Goal: Task Accomplishment & Management: Use online tool/utility

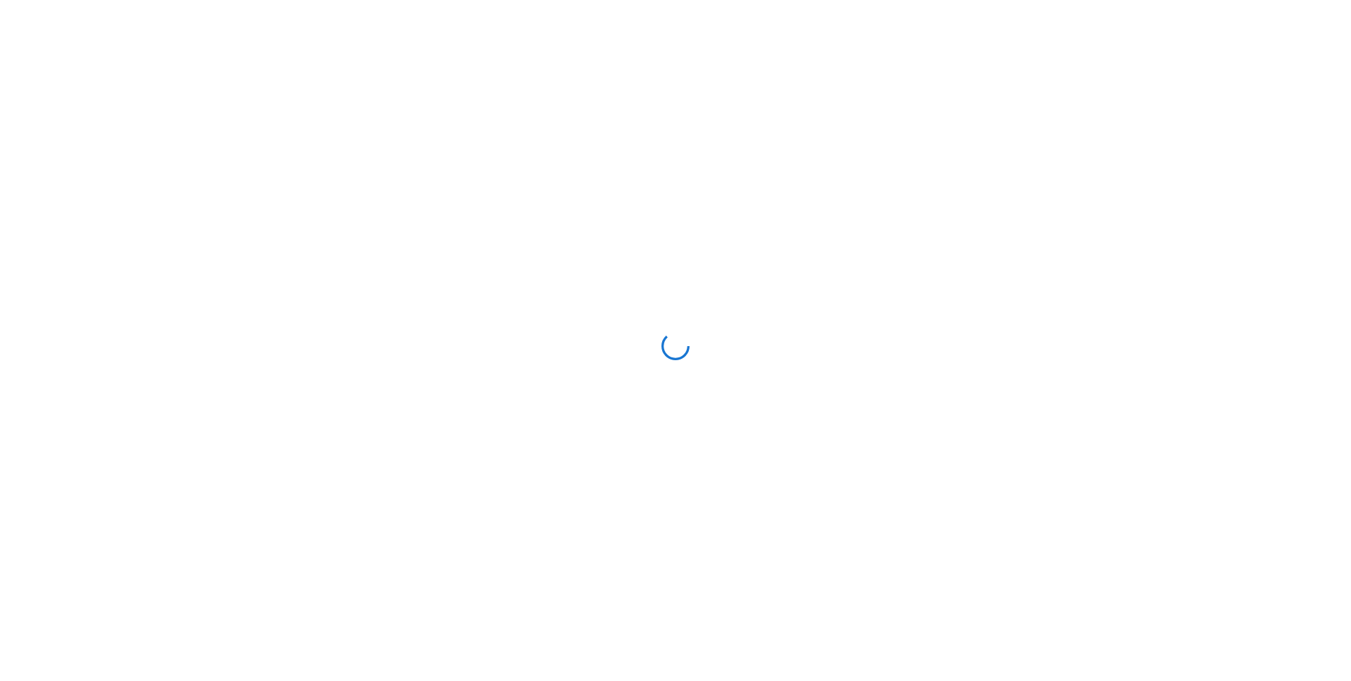
click at [1282, 74] on div at bounding box center [676, 346] width 1340 height 681
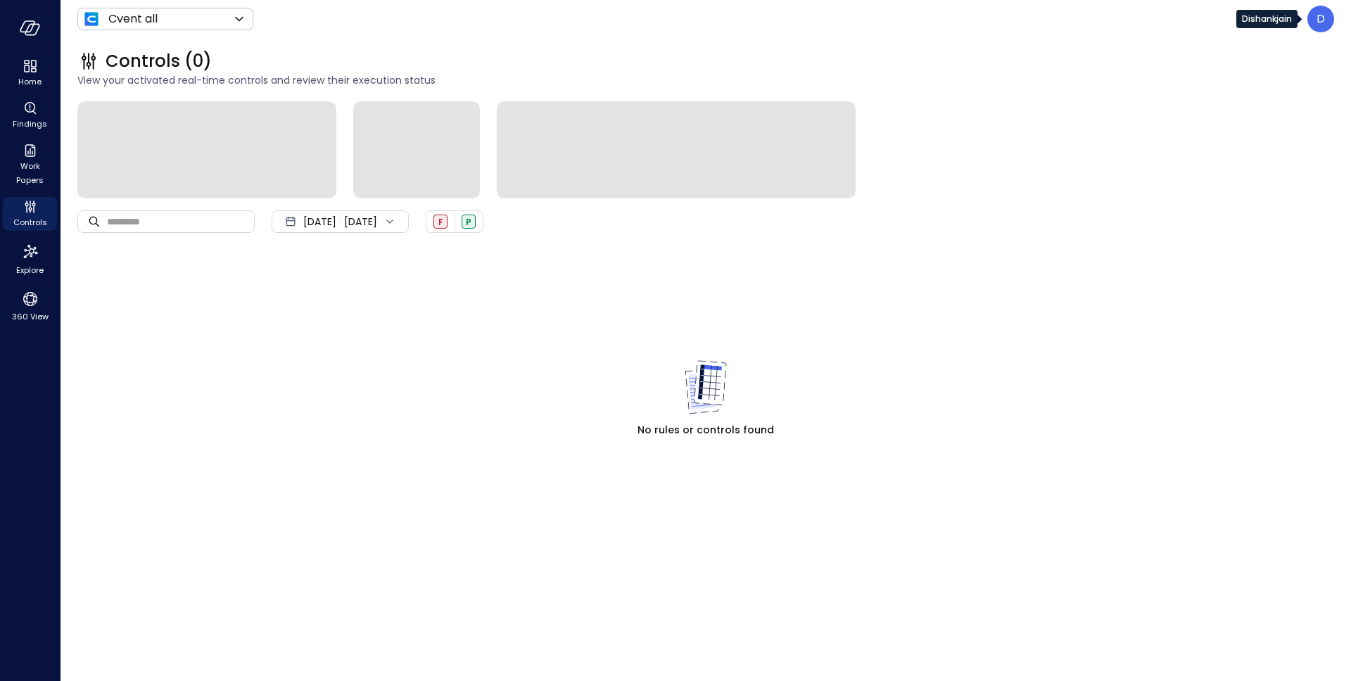
click at [1322, 13] on p "D" at bounding box center [1321, 19] width 8 height 17
click at [1090, 110] on div at bounding box center [675, 340] width 1351 height 681
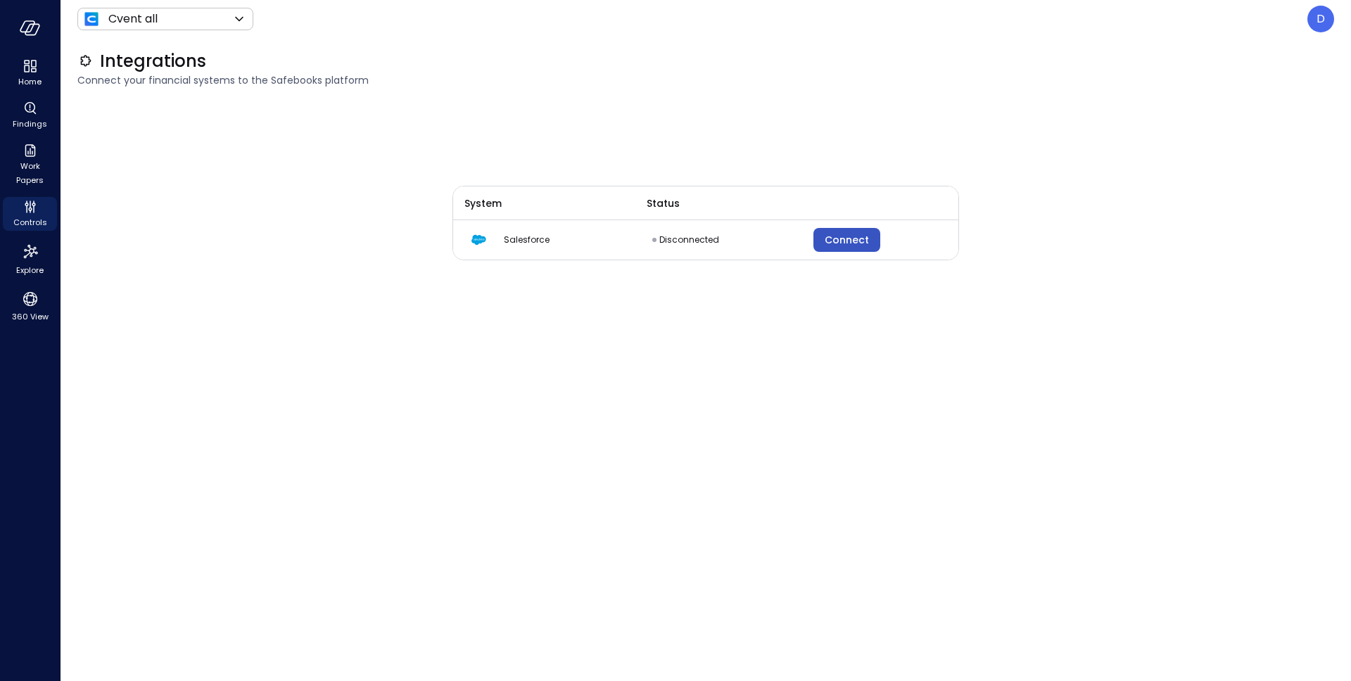
click at [859, 239] on div "Connect" at bounding box center [847, 241] width 44 height 18
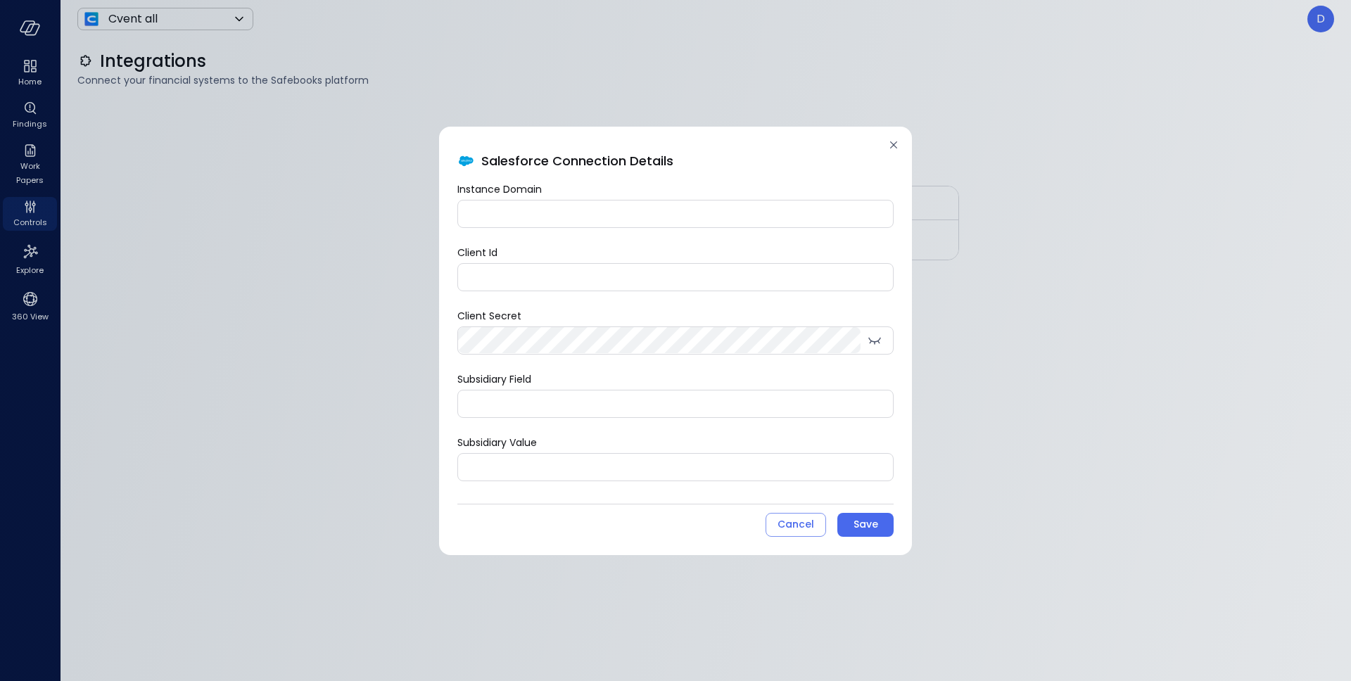
click at [609, 219] on input "Instance Domain" at bounding box center [675, 214] width 435 height 26
click at [1322, 24] on div "Salesforce Connection Details Instance Domain Instance Domain Client Id Client …" at bounding box center [675, 340] width 1351 height 681
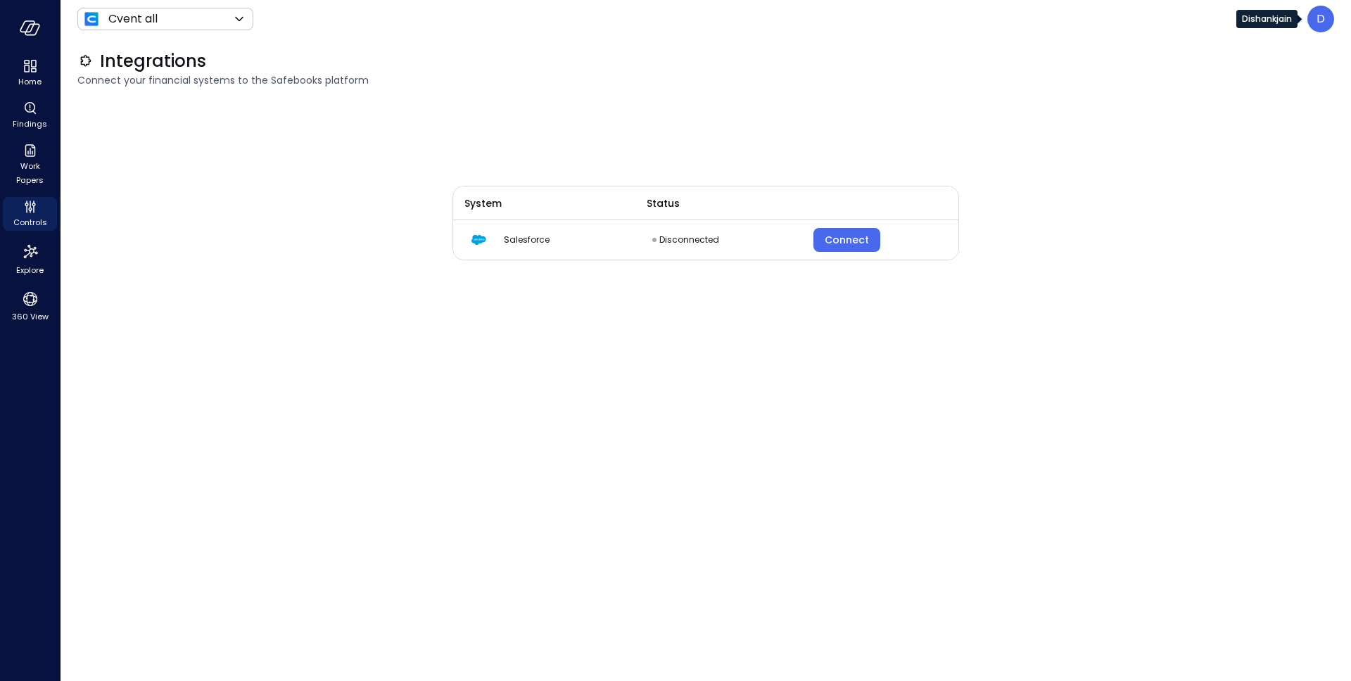
click at [1318, 23] on p "D" at bounding box center [1321, 19] width 8 height 17
click at [1146, 206] on div at bounding box center [675, 340] width 1351 height 681
click at [848, 240] on div "Connect" at bounding box center [847, 241] width 44 height 18
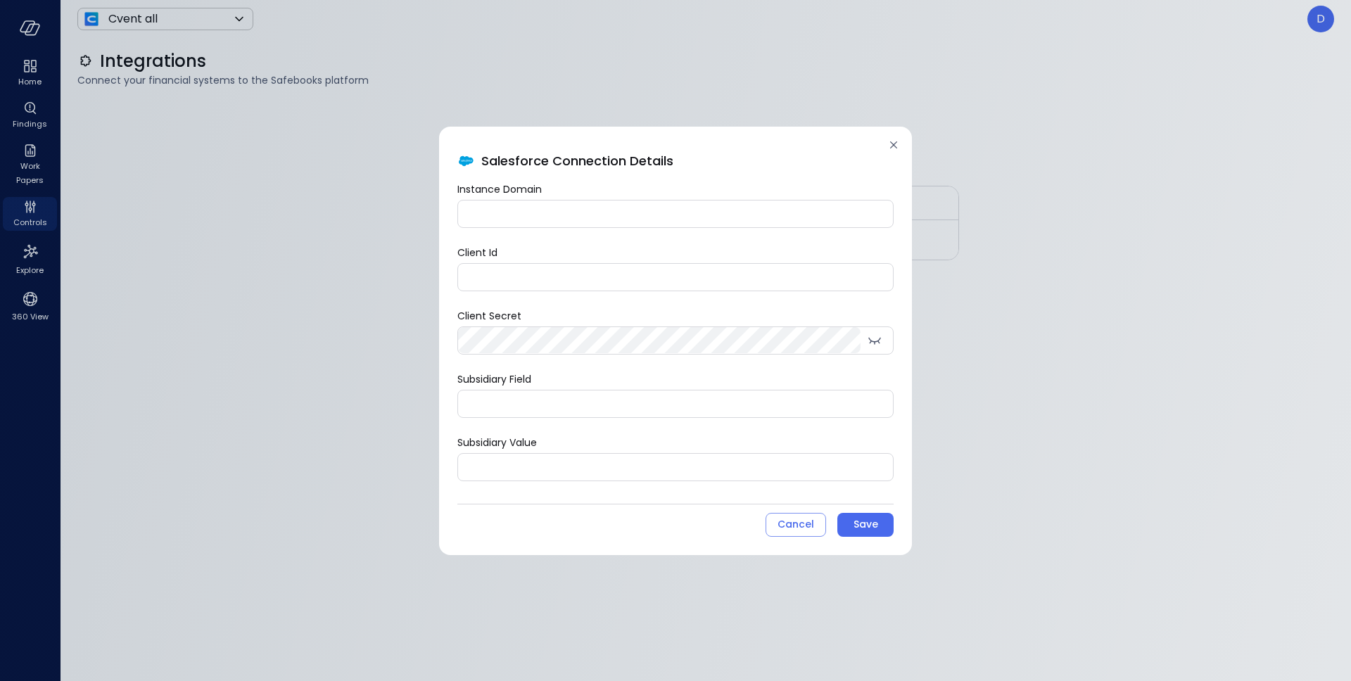
click at [896, 141] on icon at bounding box center [894, 145] width 14 height 14
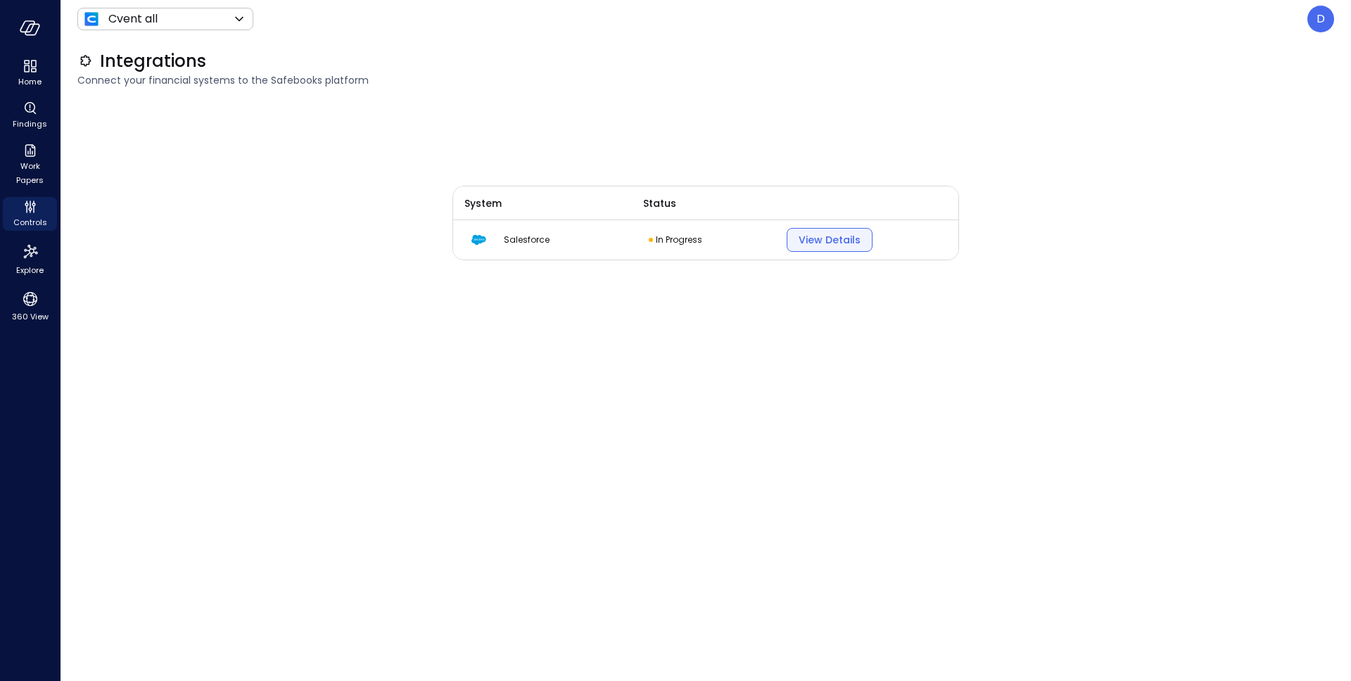
click at [796, 234] on button "View Details" at bounding box center [830, 240] width 86 height 24
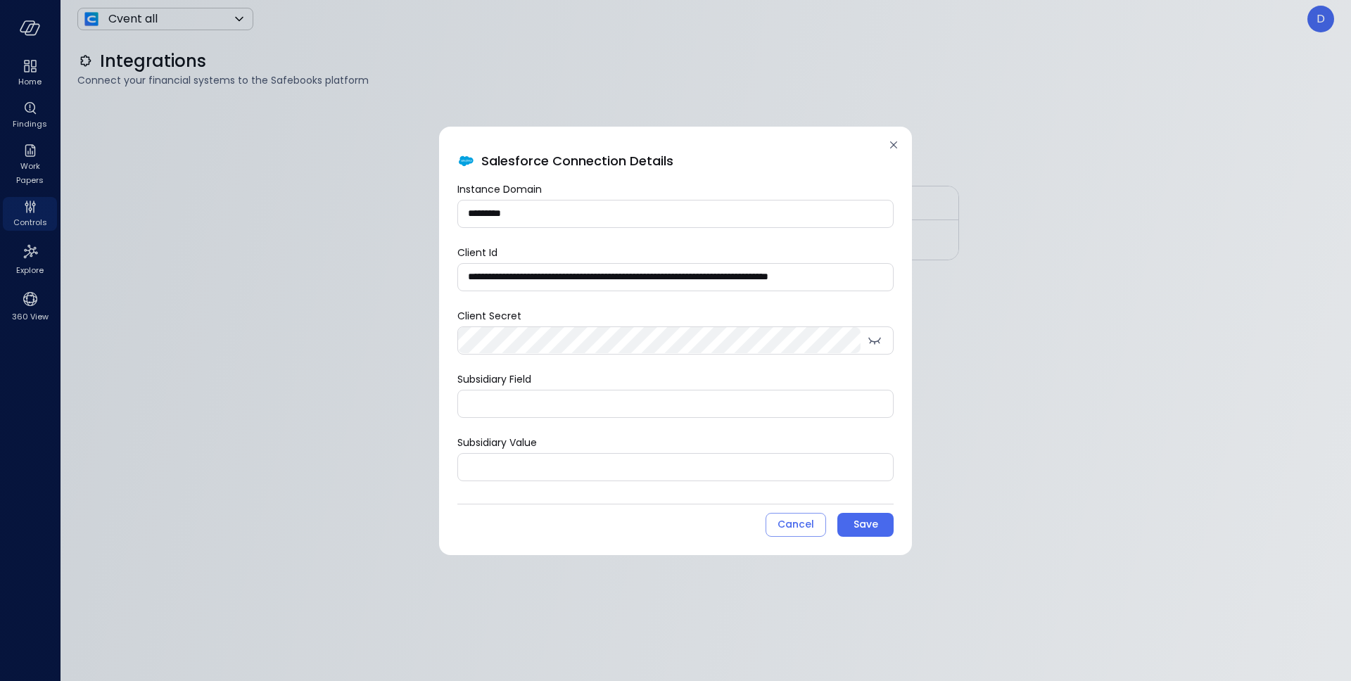
click at [895, 147] on icon at bounding box center [893, 144] width 7 height 7
